Goal: Navigation & Orientation: Find specific page/section

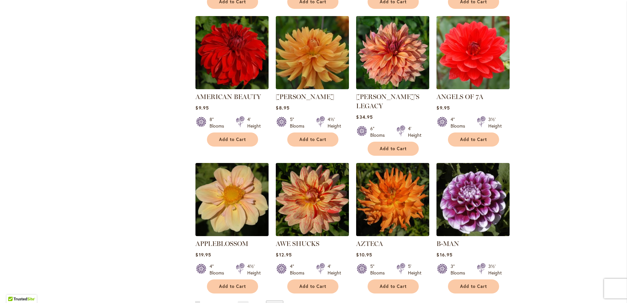
scroll to position [426, 0]
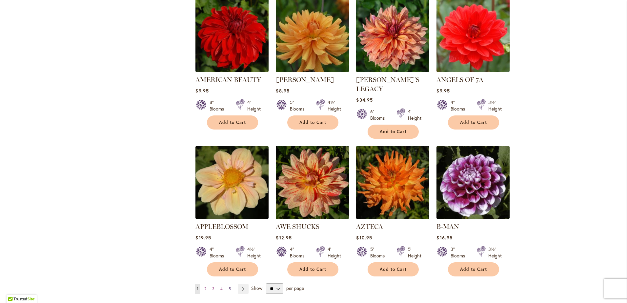
click at [229, 286] on span "5" at bounding box center [230, 288] width 2 height 5
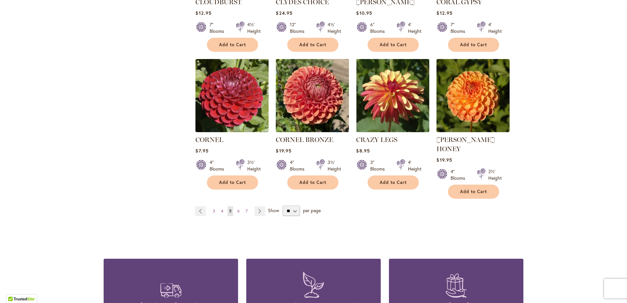
scroll to position [525, 0]
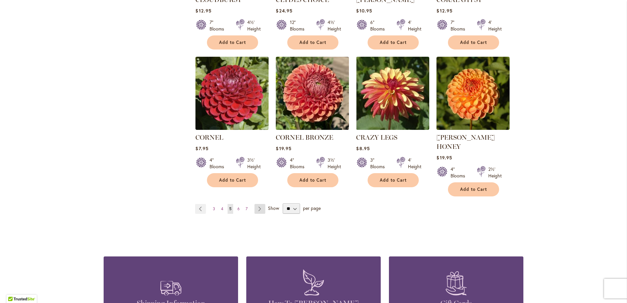
click at [257, 204] on link "Page Next" at bounding box center [260, 209] width 11 height 10
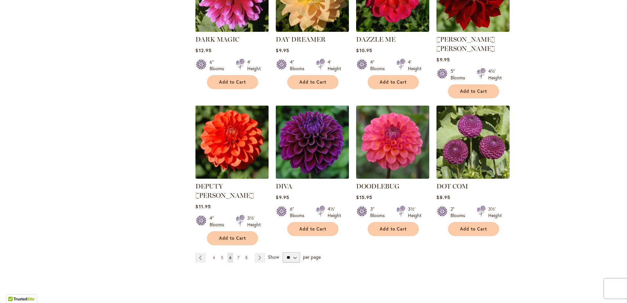
scroll to position [492, 0]
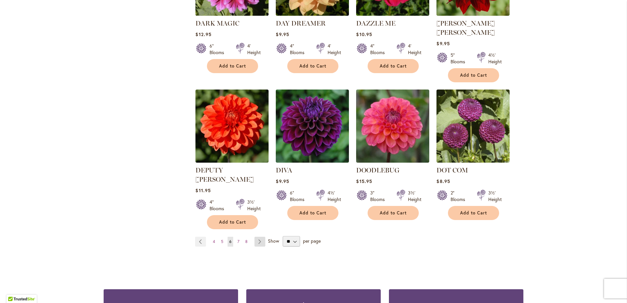
click at [258, 237] on link "Page Next" at bounding box center [260, 242] width 11 height 10
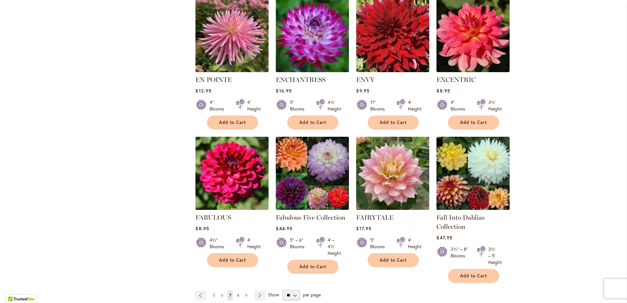
scroll to position [492, 0]
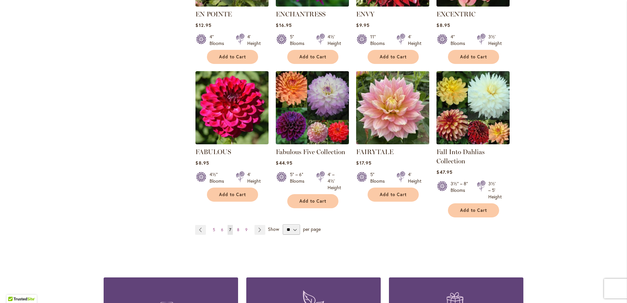
click at [389, 131] on img at bounding box center [393, 107] width 77 height 77
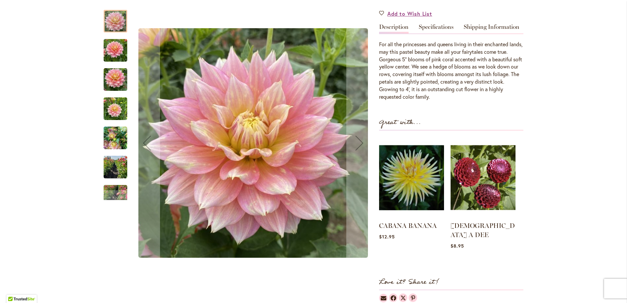
scroll to position [197, 0]
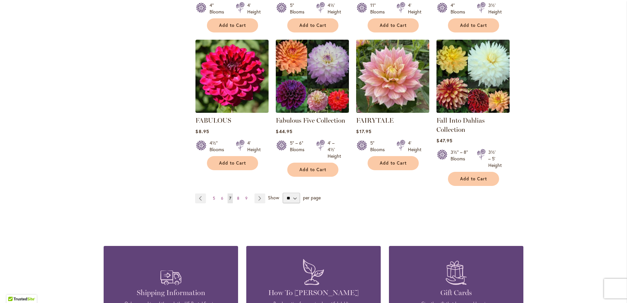
scroll to position [525, 0]
